Goal: Navigation & Orientation: Go to known website

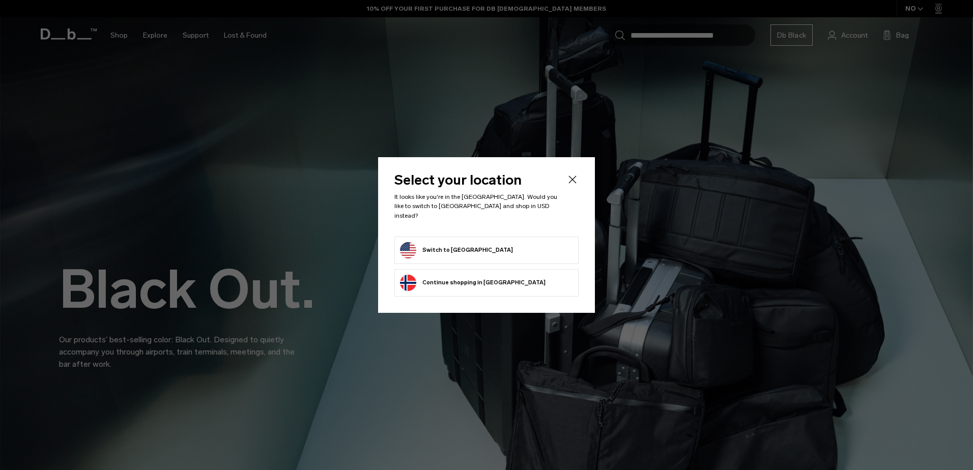
click at [466, 242] on button "Switch to [GEOGRAPHIC_DATA]" at bounding box center [456, 250] width 113 height 16
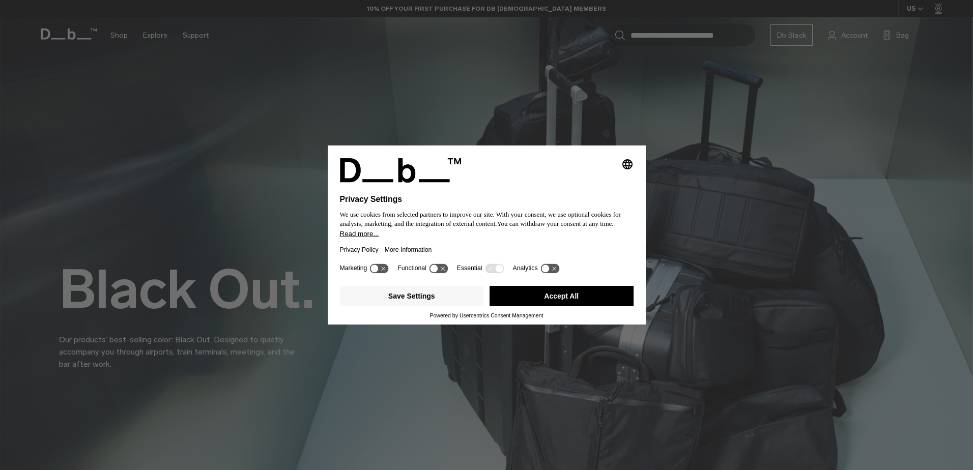
click at [542, 303] on button "Accept All" at bounding box center [562, 296] width 144 height 20
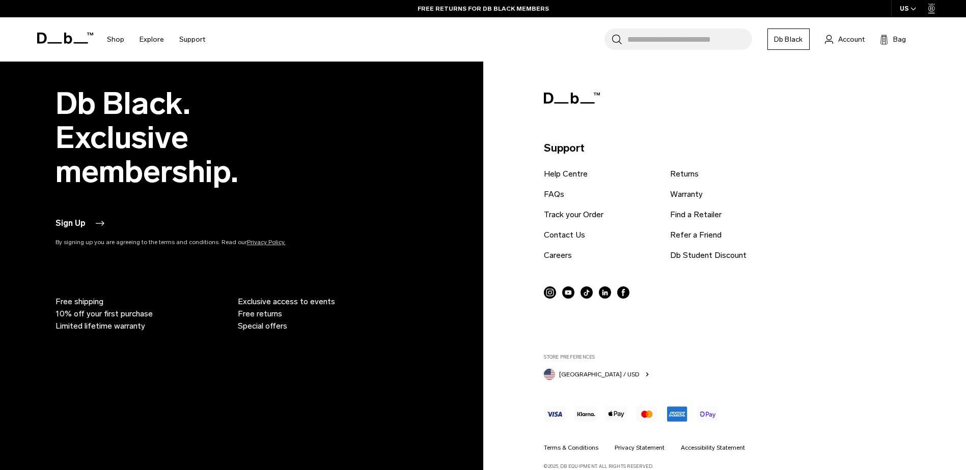
scroll to position [3049, 0]
